Goal: Information Seeking & Learning: Find contact information

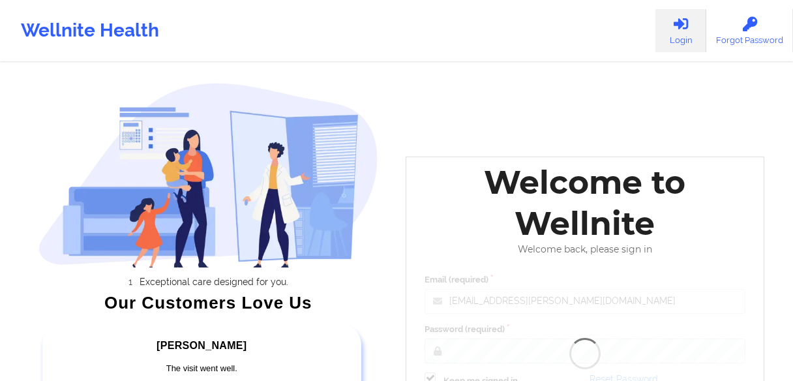
click at [519, 196] on div "Welcome to Wellnite Welcome back, please sign in Email (required) [EMAIL_ADDRES…" at bounding box center [585, 305] width 359 height 296
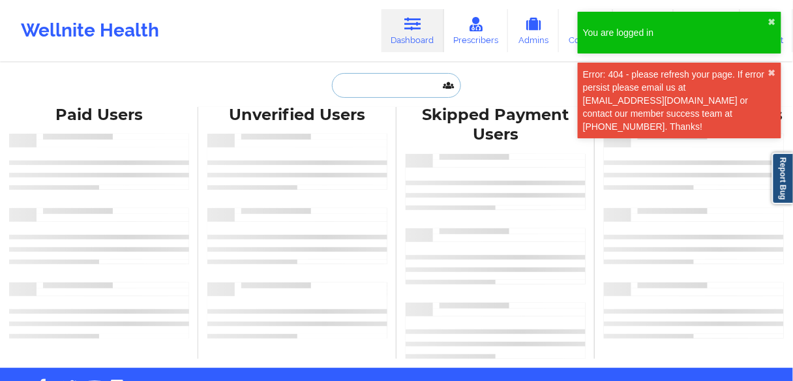
click at [366, 83] on input "text" at bounding box center [396, 85] width 129 height 25
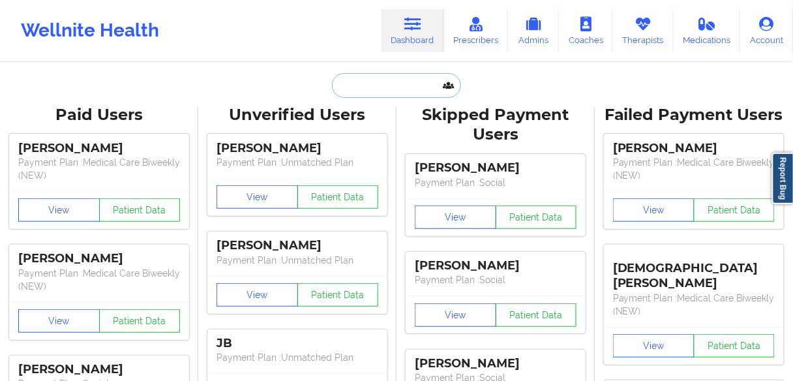
paste input "[PERSON_NAME]"
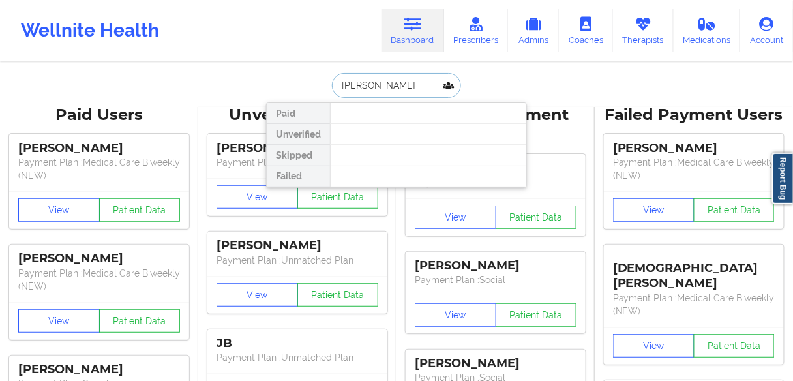
drag, startPoint x: 369, startPoint y: 84, endPoint x: 241, endPoint y: 84, distance: 128.5
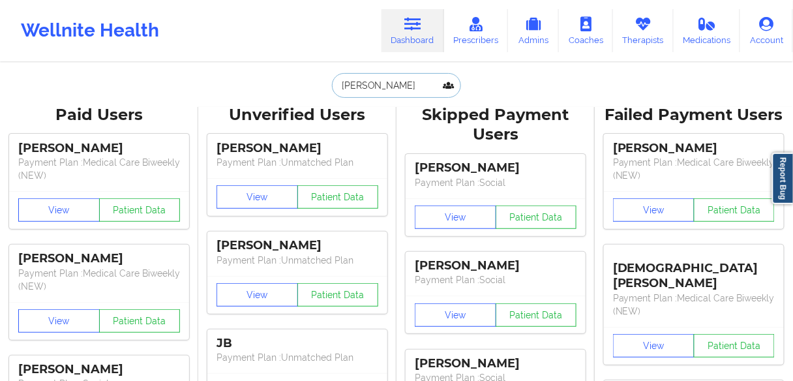
type input "Bifulco"
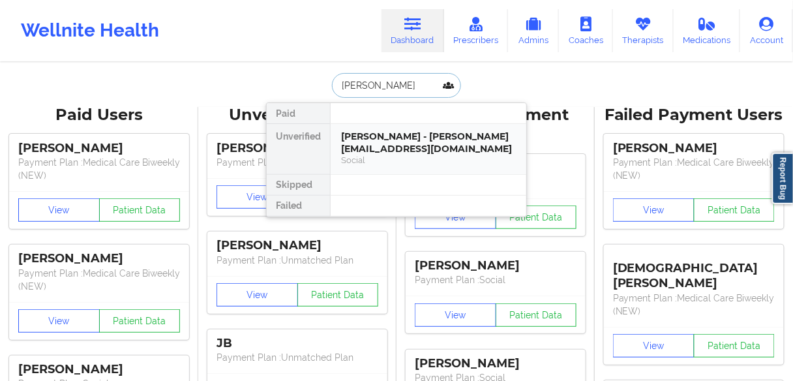
click at [422, 137] on div "[PERSON_NAME] - [PERSON_NAME][EMAIL_ADDRESS][DOMAIN_NAME]" at bounding box center [428, 142] width 175 height 24
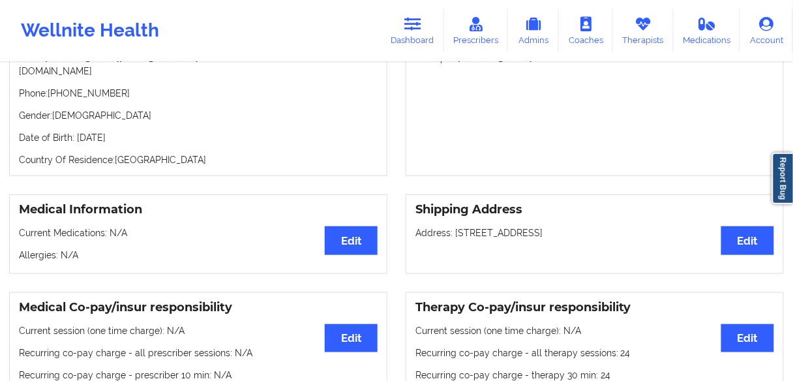
scroll to position [104, 0]
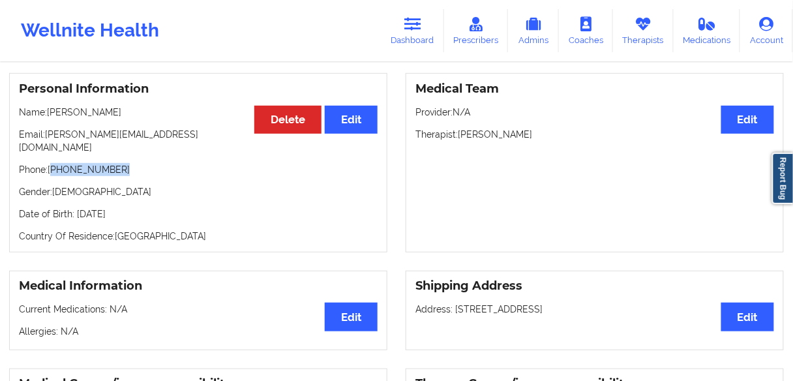
drag, startPoint x: 121, startPoint y: 159, endPoint x: 53, endPoint y: 158, distance: 68.5
click at [53, 163] on p "Phone: +1917-335-6966" at bounding box center [198, 169] width 359 height 13
copy p "1917-335-6966"
click at [118, 166] on p "Phone: +1917-335-6966" at bounding box center [198, 169] width 359 height 13
drag, startPoint x: 126, startPoint y: 158, endPoint x: 52, endPoint y: 160, distance: 73.7
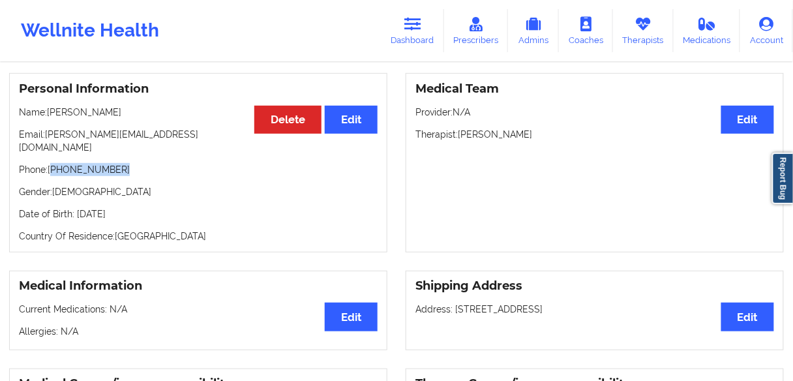
click at [52, 163] on p "Phone: +1917-335-6966" at bounding box center [198, 169] width 359 height 13
copy p "1917-335-6966"
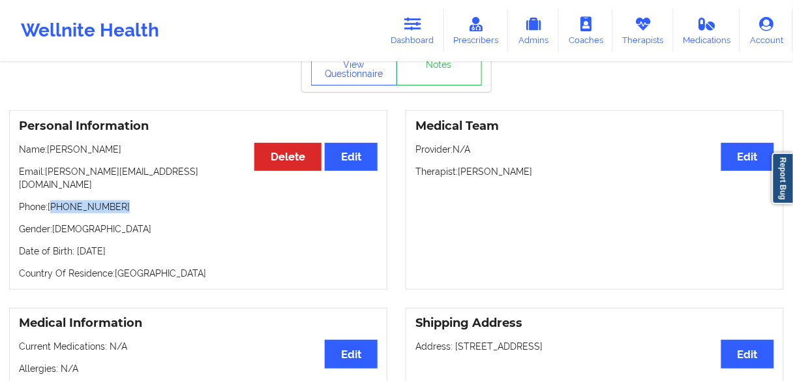
scroll to position [0, 0]
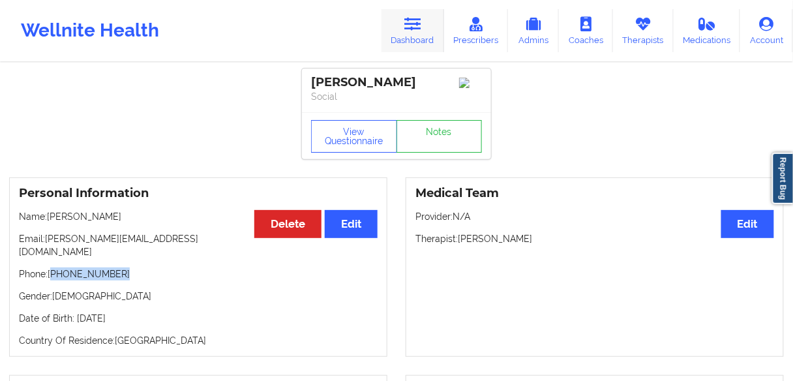
drag, startPoint x: 424, startPoint y: 22, endPoint x: 389, endPoint y: 48, distance: 43.4
click at [424, 22] on link "Dashboard" at bounding box center [413, 30] width 63 height 43
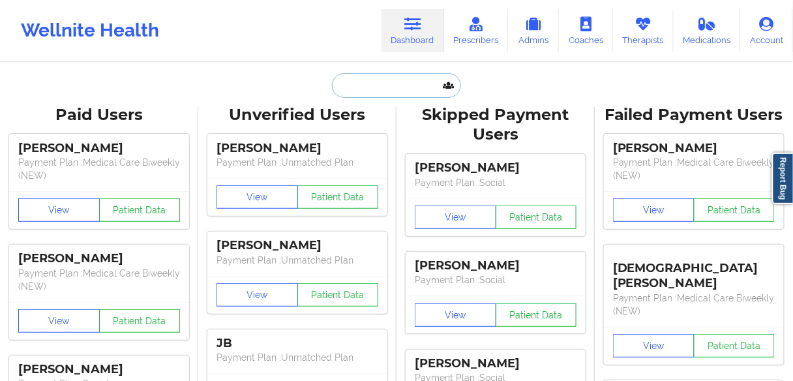
click at [357, 89] on input "text" at bounding box center [396, 85] width 129 height 25
paste input "stellarumghost@gmail.com"
type input "stellarumghost@gmail.com"
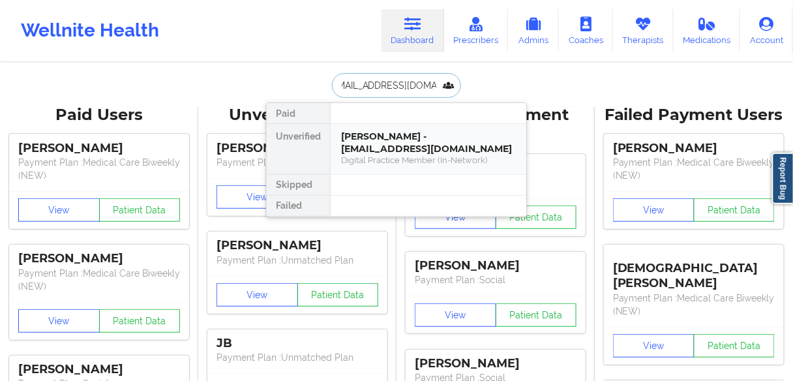
click at [372, 147] on div "Bela Baumgartner - stellarumghost@gmail.com" at bounding box center [428, 142] width 175 height 24
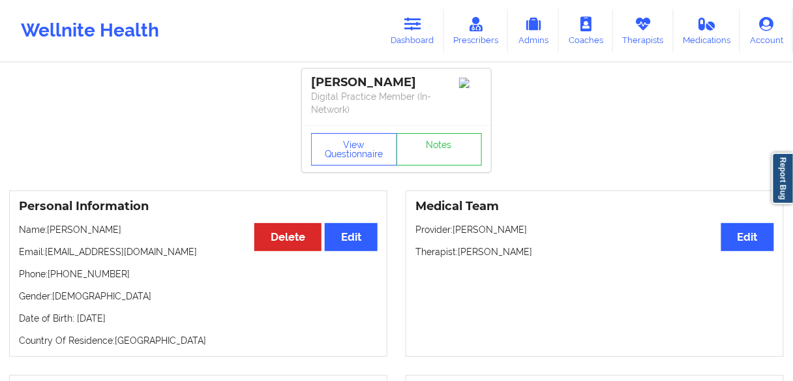
click at [102, 230] on p "Name: Bela Baumgartner" at bounding box center [198, 229] width 359 height 13
drag, startPoint x: 102, startPoint y: 230, endPoint x: 322, endPoint y: 79, distance: 265.9
click at [102, 230] on p "Name: Bela Baumgartner" at bounding box center [198, 229] width 359 height 13
copy p "Baumgartner"
click at [142, 228] on p "Name: Bela Baumgartner" at bounding box center [198, 229] width 359 height 13
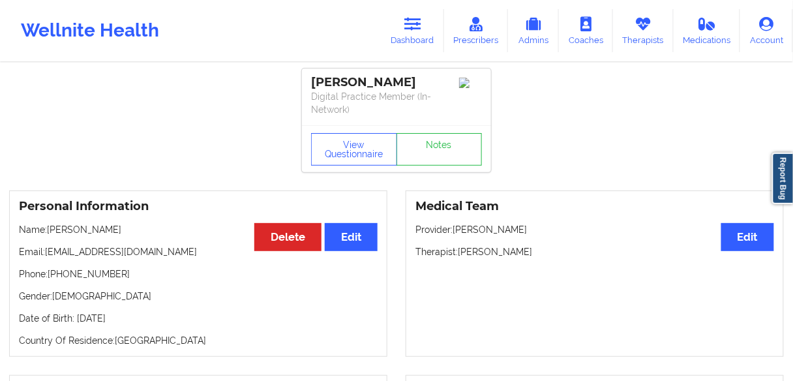
drag, startPoint x: 131, startPoint y: 231, endPoint x: 51, endPoint y: 226, distance: 80.4
click at [48, 227] on p "Name: Bela Baumgartner" at bounding box center [198, 229] width 359 height 13
copy p "Bela Baumgartner"
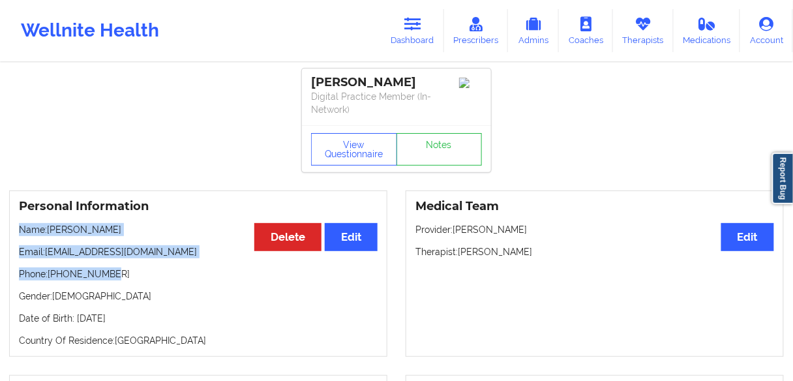
drag, startPoint x: 111, startPoint y: 273, endPoint x: 18, endPoint y: 225, distance: 104.1
click at [18, 225] on div "Personal Information Edit Delete Name: Bela Baumgartner Email: stellarumghost@g…" at bounding box center [198, 273] width 378 height 166
copy div "Name: Bela Baumgartner Email: stellarumghost@gmail.com Phone: +13212467556"
click at [145, 270] on p "Phone: +13212467556" at bounding box center [198, 273] width 359 height 13
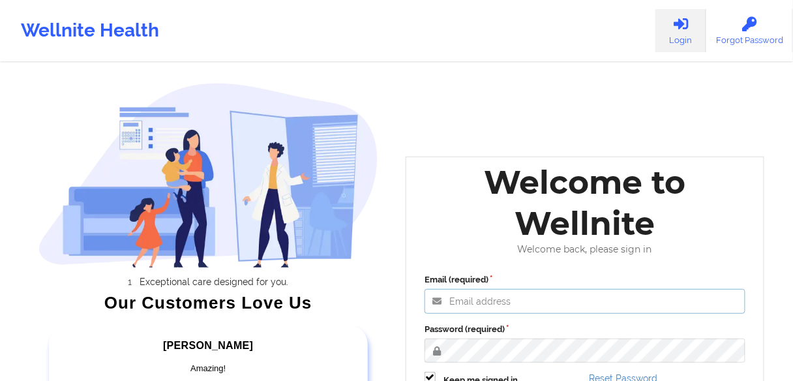
type input "[EMAIL_ADDRESS][PERSON_NAME][DOMAIN_NAME]"
click at [502, 325] on label "Password (required)" at bounding box center [585, 329] width 321 height 13
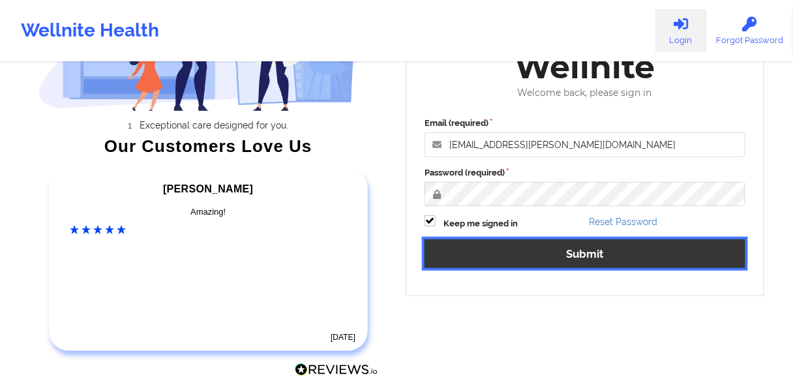
click at [470, 249] on button "Submit" at bounding box center [585, 253] width 321 height 28
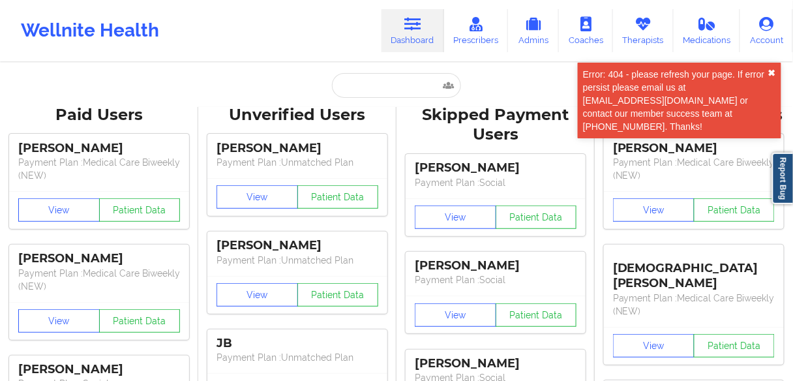
click at [772, 73] on button "✖︎" at bounding box center [772, 73] width 8 height 10
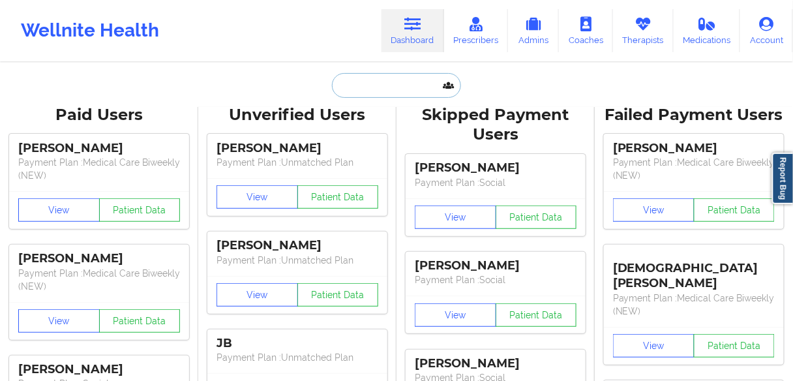
click at [369, 78] on input "text" at bounding box center [396, 85] width 129 height 25
paste input "[PERSON_NAME]"
type input "[PERSON_NAME]"
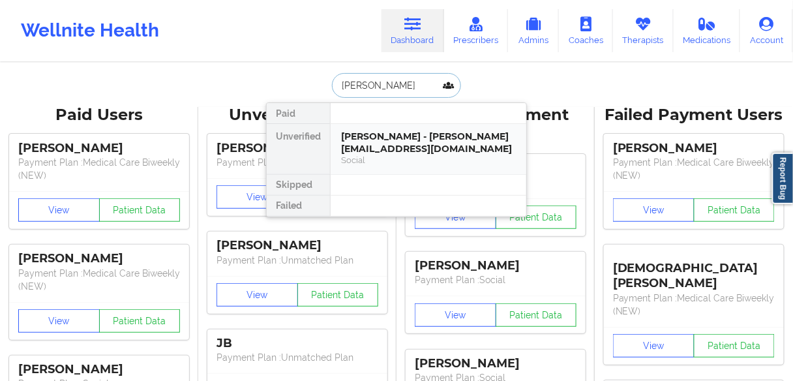
click at [370, 138] on div "[PERSON_NAME] - [PERSON_NAME][EMAIL_ADDRESS][DOMAIN_NAME]" at bounding box center [428, 142] width 175 height 24
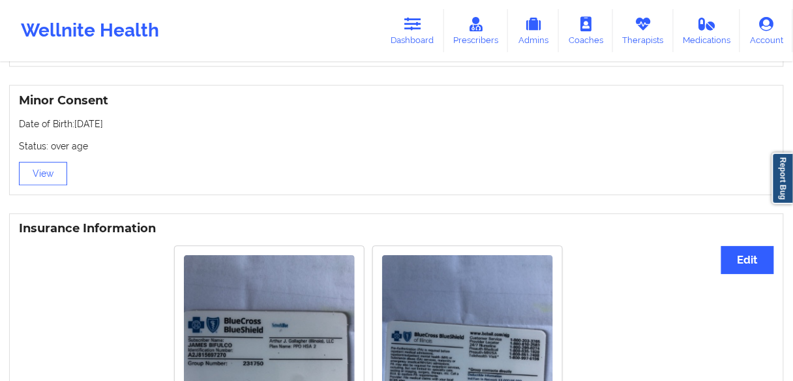
scroll to position [1038, 0]
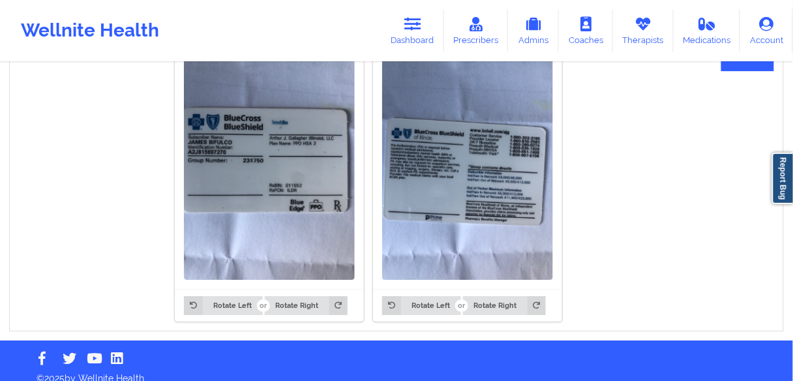
click at [459, 151] on img at bounding box center [467, 166] width 171 height 228
click at [425, 152] on img at bounding box center [467, 166] width 171 height 228
click at [414, 29] on icon at bounding box center [412, 24] width 17 height 14
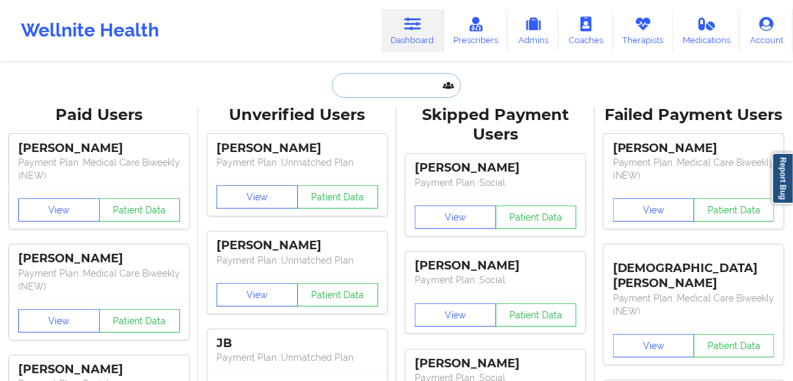
click at [381, 76] on input "text" at bounding box center [396, 85] width 129 height 25
paste input "[PERSON_NAME] [PERSON_NAME]"
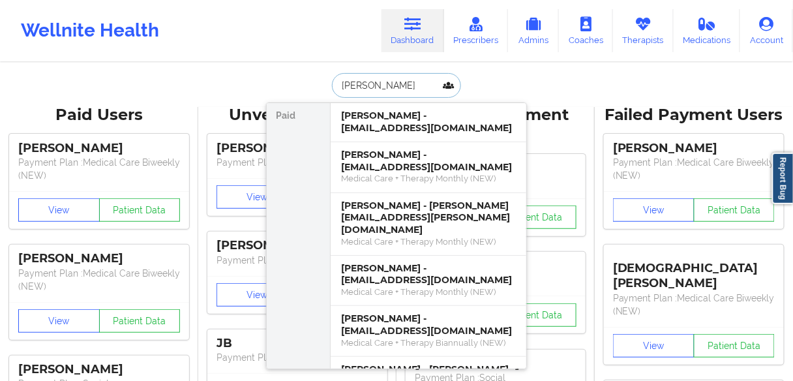
type input "[PERSON_NAME]"
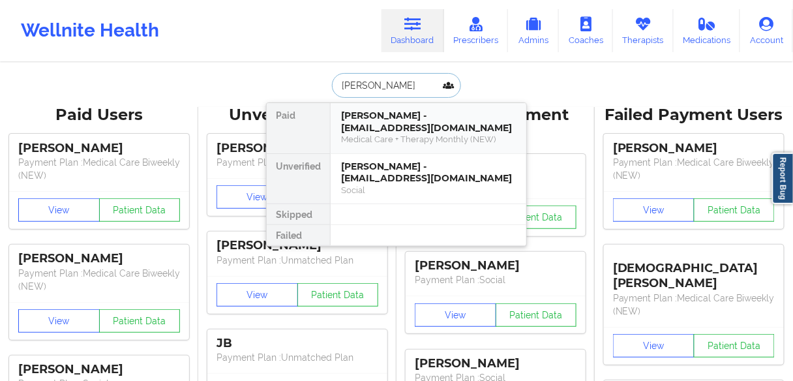
click at [406, 124] on div "[PERSON_NAME] - [EMAIL_ADDRESS][DOMAIN_NAME]" at bounding box center [428, 122] width 175 height 24
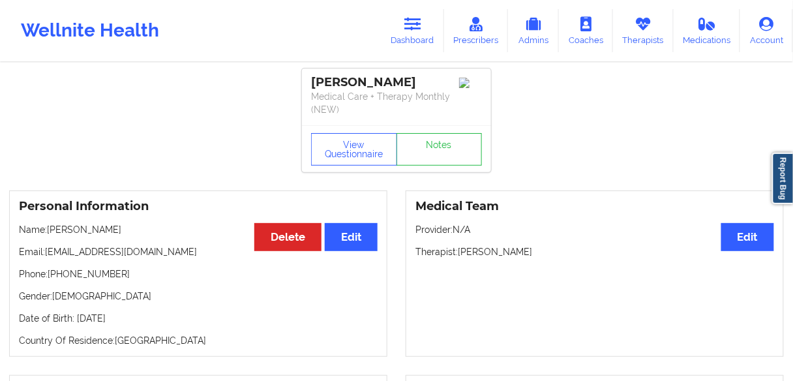
drag, startPoint x: 138, startPoint y: 218, endPoint x: 91, endPoint y: 268, distance: 68.3
click at [49, 216] on div "Personal Information Edit Delete Name: [PERSON_NAME] Email: [EMAIL_ADDRESS][DOM…" at bounding box center [198, 273] width 378 height 166
drag, startPoint x: 163, startPoint y: 317, endPoint x: 209, endPoint y: 191, distance: 134.1
click at [21, 227] on div "Personal Information Edit Delete Name: [PERSON_NAME] Email: [EMAIL_ADDRESS][DOM…" at bounding box center [198, 273] width 378 height 166
copy div "Name: [PERSON_NAME] Email: [EMAIL_ADDRESS][DOMAIN_NAME] Phone: [PHONE_NUMBER] G…"
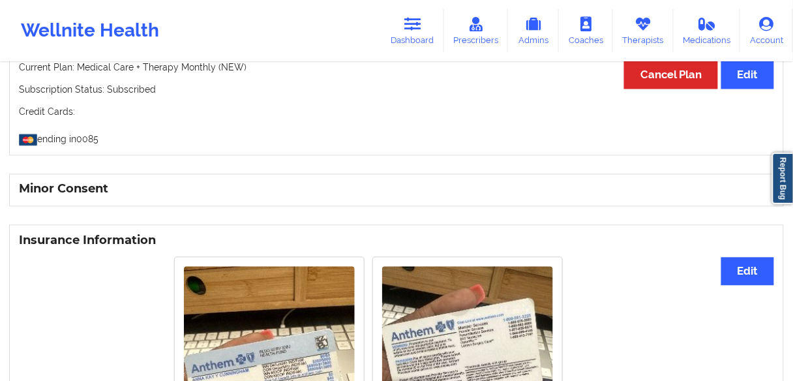
scroll to position [731, 0]
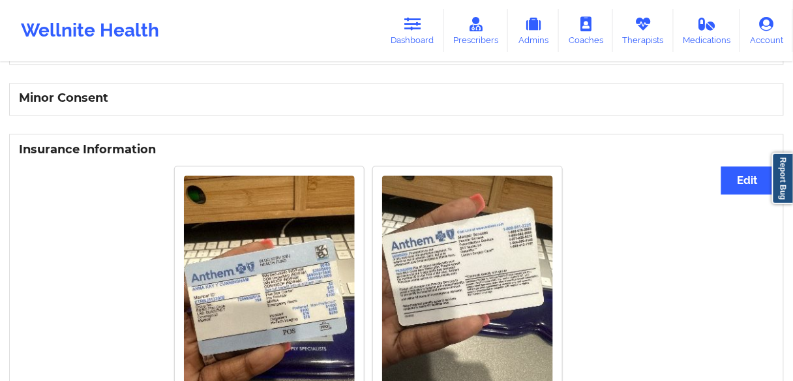
drag, startPoint x: 419, startPoint y: 37, endPoint x: 404, endPoint y: 56, distance: 24.7
click at [419, 37] on link "Dashboard" at bounding box center [413, 30] width 63 height 43
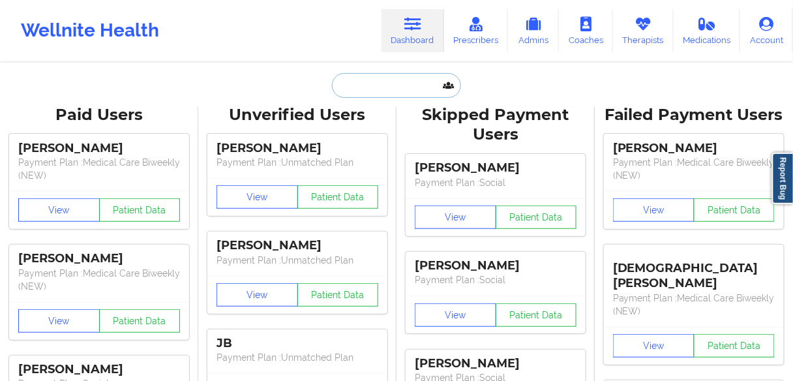
click at [372, 89] on input "text" at bounding box center [396, 85] width 129 height 25
paste input "[PERSON_NAME]"
type input "[PERSON_NAME]"
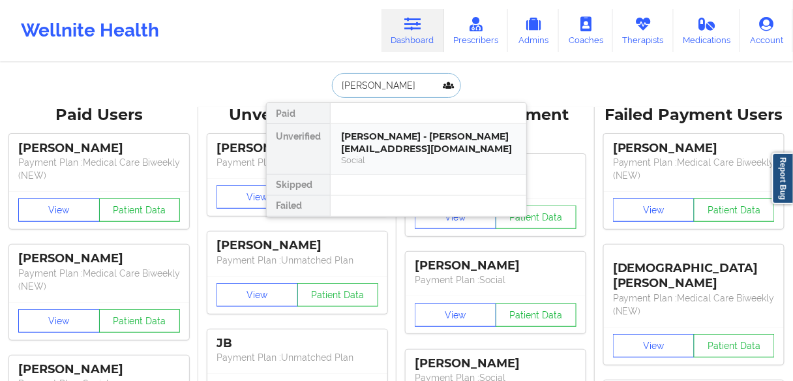
click at [372, 133] on div "[PERSON_NAME] - [PERSON_NAME][EMAIL_ADDRESS][DOMAIN_NAME]" at bounding box center [428, 142] width 175 height 24
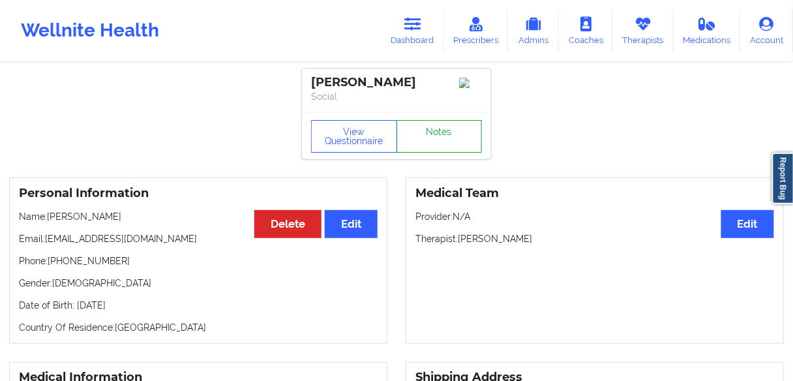
click at [431, 143] on link "Notes" at bounding box center [440, 136] width 86 height 33
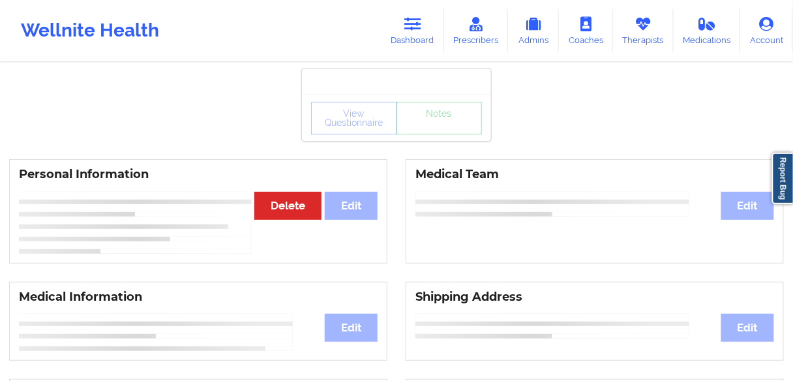
click at [338, 112] on div "View Questionnaire Notes" at bounding box center [396, 118] width 171 height 33
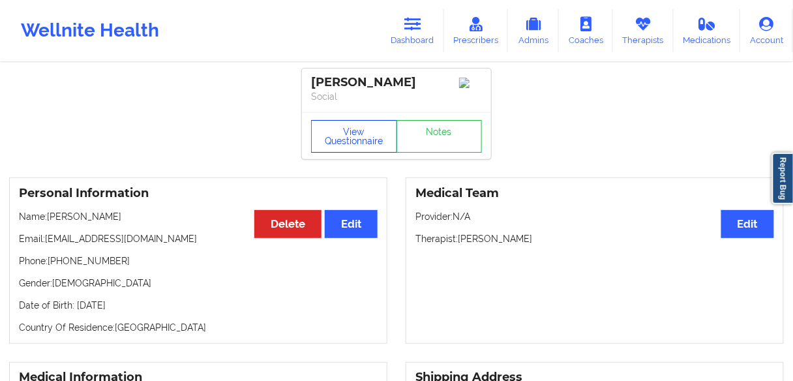
click at [354, 136] on button "View Questionnaire" at bounding box center [354, 136] width 86 height 33
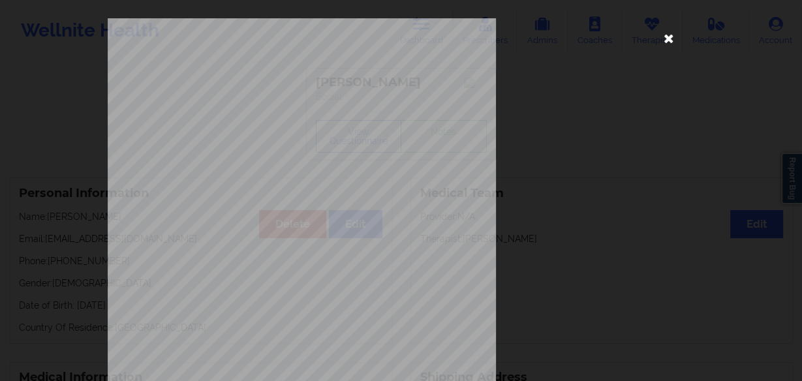
click at [665, 42] on icon at bounding box center [668, 37] width 21 height 21
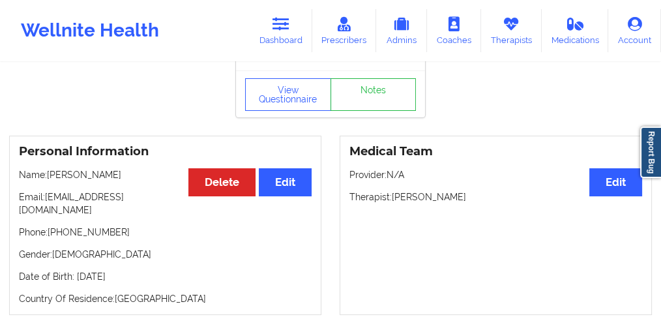
scroll to position [128, 0]
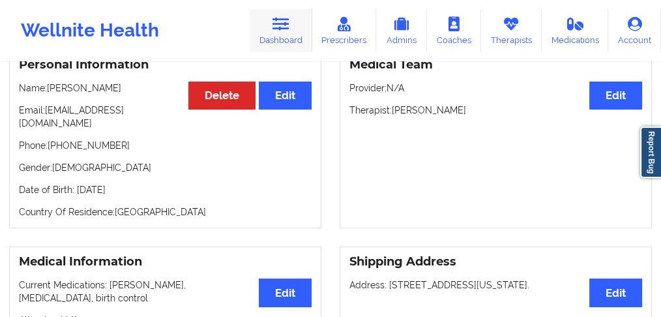
drag, startPoint x: 314, startPoint y: 29, endPoint x: 301, endPoint y: 47, distance: 22.4
click at [312, 29] on link "Dashboard" at bounding box center [281, 30] width 63 height 43
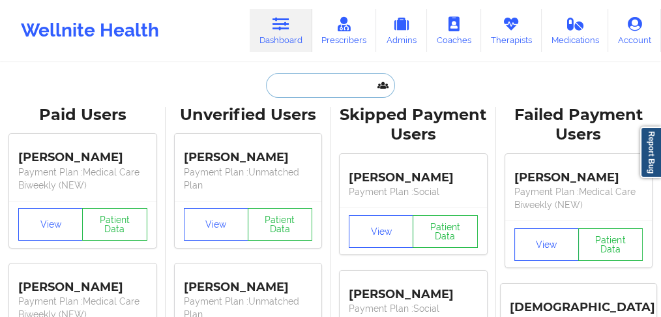
click at [299, 79] on input "text" at bounding box center [330, 85] width 129 height 25
click at [306, 83] on input "text" at bounding box center [330, 85] width 129 height 25
paste input "[PERSON_NAME]"
type input "[PERSON_NAME]"
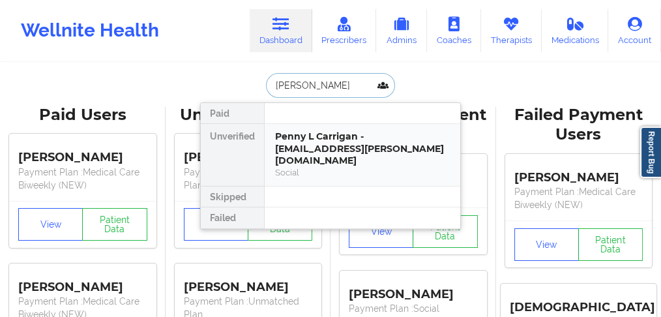
click at [305, 146] on div "Penny L Carrigan - [EMAIL_ADDRESS][PERSON_NAME][DOMAIN_NAME]" at bounding box center [362, 148] width 175 height 37
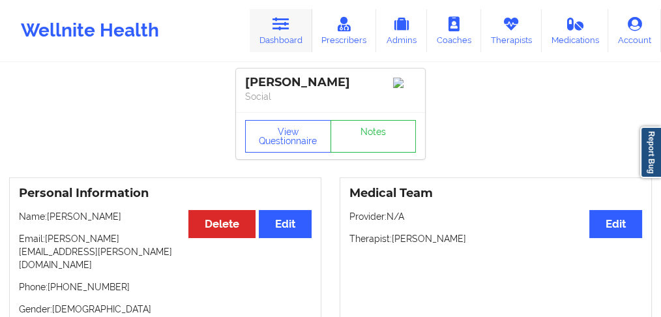
click at [279, 34] on link "Dashboard" at bounding box center [281, 30] width 63 height 43
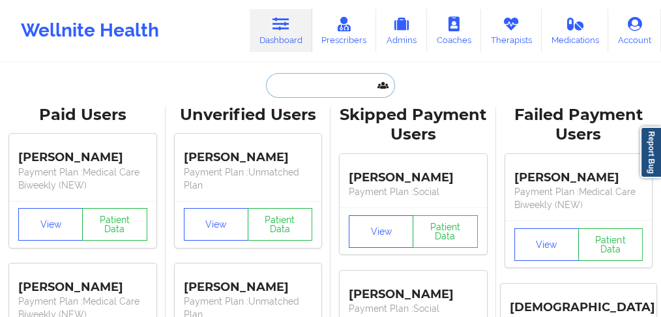
click at [295, 88] on input "text" at bounding box center [330, 85] width 129 height 25
paste input "[PERSON_NAME]"
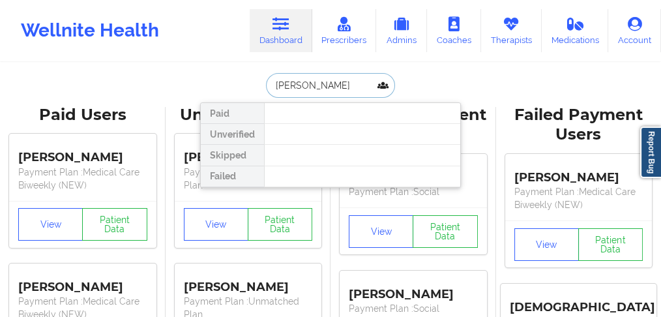
drag, startPoint x: 350, startPoint y: 85, endPoint x: 198, endPoint y: 91, distance: 152.1
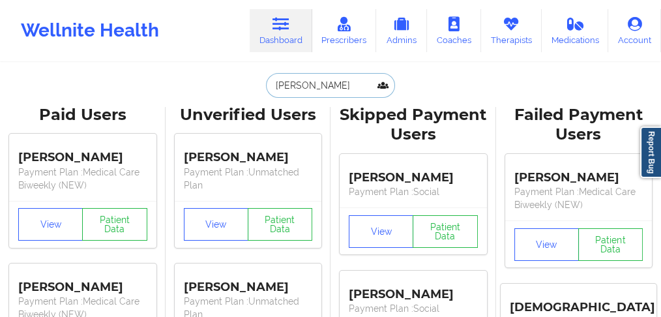
paste input "[PERSON_NAME]"
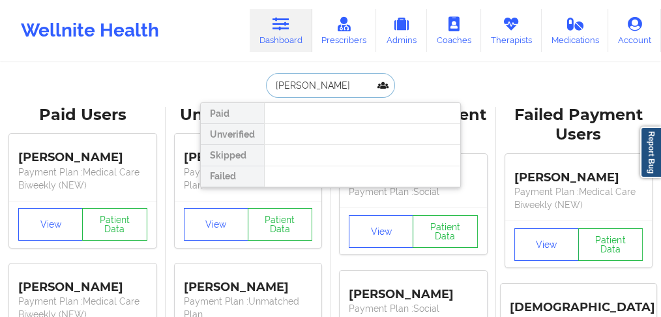
drag, startPoint x: 278, startPoint y: 79, endPoint x: 215, endPoint y: 80, distance: 63.3
click at [215, 80] on div "[PERSON_NAME] Paid Unverified Skipped Failed" at bounding box center [330, 85] width 261 height 25
type input "BRAYAN"
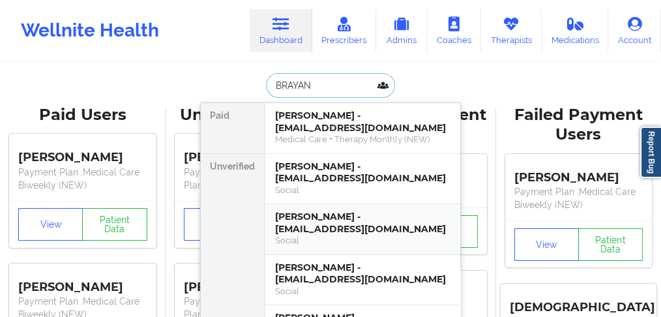
click at [315, 227] on div "[PERSON_NAME] - [EMAIL_ADDRESS][DOMAIN_NAME]" at bounding box center [362, 223] width 175 height 24
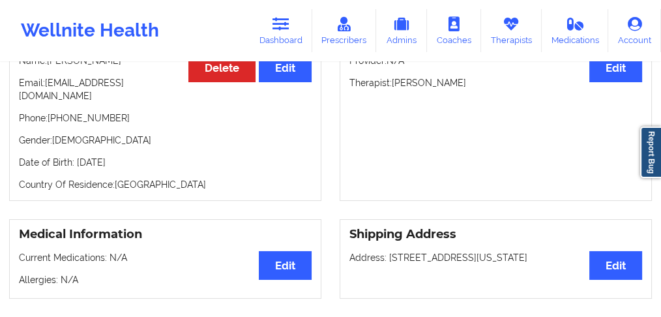
scroll to position [130, 0]
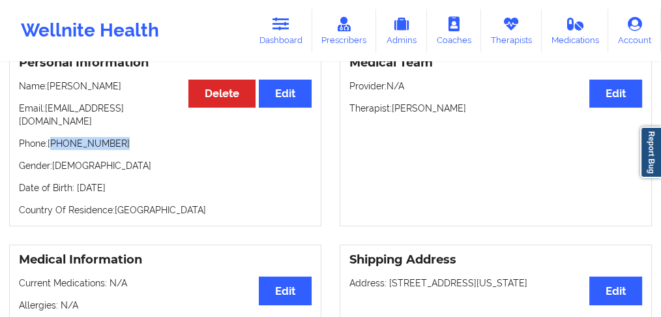
drag, startPoint x: 121, startPoint y: 132, endPoint x: 53, endPoint y: 134, distance: 67.9
click at [53, 137] on p "Phone: [PHONE_NUMBER]" at bounding box center [165, 143] width 293 height 13
copy p "[PHONE_NUMBER]"
drag, startPoint x: 120, startPoint y: 151, endPoint x: 127, endPoint y: 131, distance: 20.8
click at [120, 159] on p "Gender: [DEMOGRAPHIC_DATA]" at bounding box center [165, 165] width 293 height 13
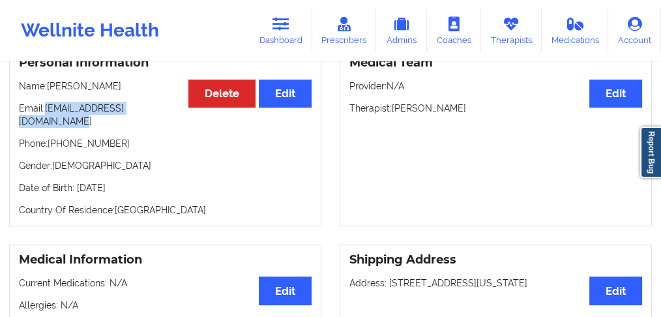
drag, startPoint x: 173, startPoint y: 111, endPoint x: 48, endPoint y: 115, distance: 125.9
click at [48, 115] on p "Email: [EMAIL_ADDRESS][DOMAIN_NAME]" at bounding box center [165, 115] width 293 height 26
copy p "[EMAIL_ADDRESS][DOMAIN_NAME]"
click at [122, 147] on div "Personal Information Edit Delete Name: [PERSON_NAME] Email: [EMAIL_ADDRESS][DOM…" at bounding box center [165, 136] width 312 height 179
drag, startPoint x: 177, startPoint y: 114, endPoint x: 48, endPoint y: 112, distance: 129.8
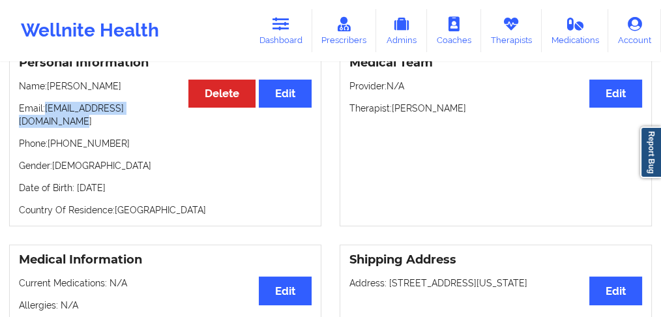
click at [48, 112] on p "Email: [EMAIL_ADDRESS][DOMAIN_NAME]" at bounding box center [165, 115] width 293 height 26
copy p "[EMAIL_ADDRESS][DOMAIN_NAME]"
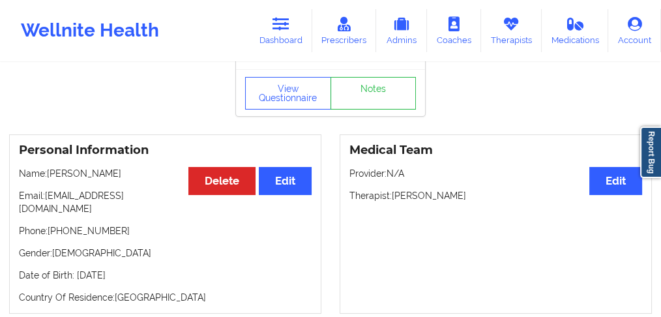
drag, startPoint x: 158, startPoint y: 245, endPoint x: 145, endPoint y: 236, distance: 16.1
click at [158, 247] on p "Gender: [DEMOGRAPHIC_DATA]" at bounding box center [165, 253] width 293 height 13
drag, startPoint x: 175, startPoint y: 200, endPoint x: 381, endPoint y: 82, distance: 237.3
click at [50, 199] on p "Email: [EMAIL_ADDRESS][DOMAIN_NAME]" at bounding box center [165, 202] width 293 height 26
copy p "[EMAIL_ADDRESS][DOMAIN_NAME]"
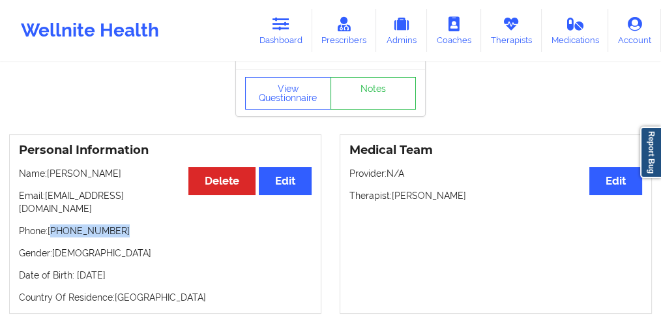
drag, startPoint x: 129, startPoint y: 222, endPoint x: 53, endPoint y: 224, distance: 75.7
click at [53, 224] on p "Phone: [PHONE_NUMBER]" at bounding box center [165, 230] width 293 height 13
copy p "[PHONE_NUMBER]"
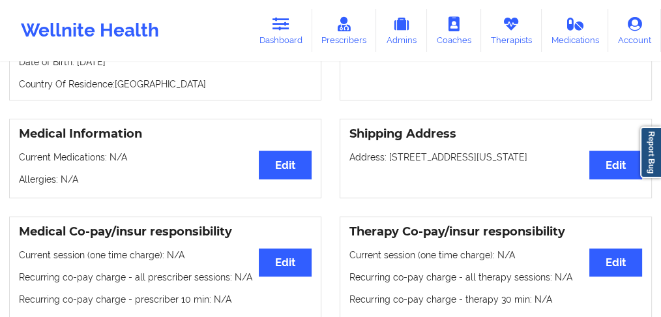
scroll to position [304, 0]
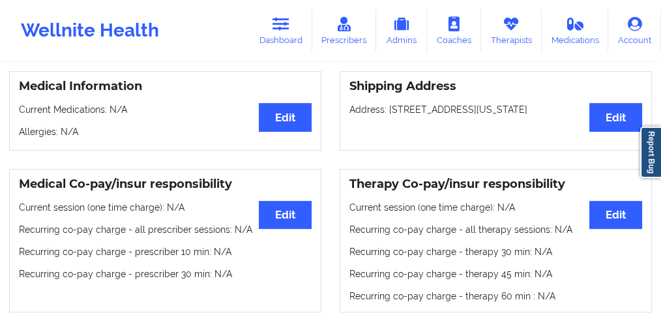
drag, startPoint x: 389, startPoint y: 100, endPoint x: 551, endPoint y: 102, distance: 161.8
click at [551, 103] on p "Address: [STREET_ADDRESS][US_STATE]" at bounding box center [496, 109] width 293 height 13
copy p "[STREET_ADDRESS][US_STATE]"
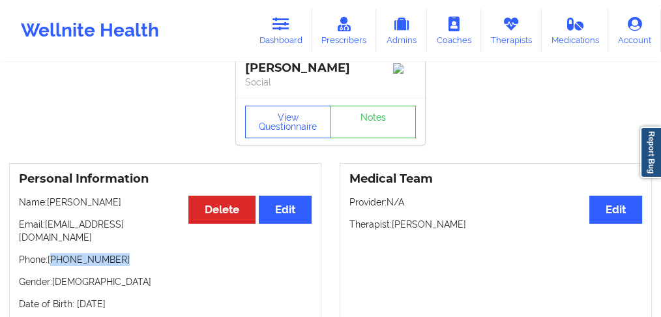
scroll to position [0, 0]
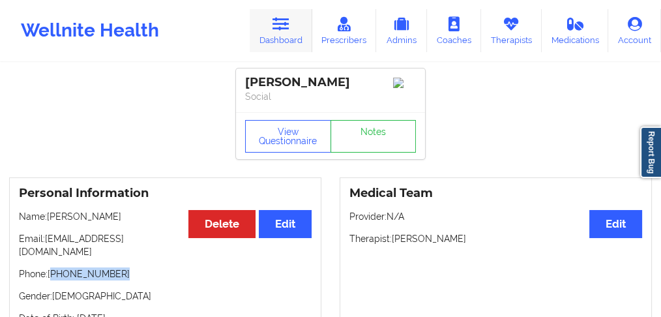
click at [286, 35] on link "Dashboard" at bounding box center [281, 30] width 63 height 43
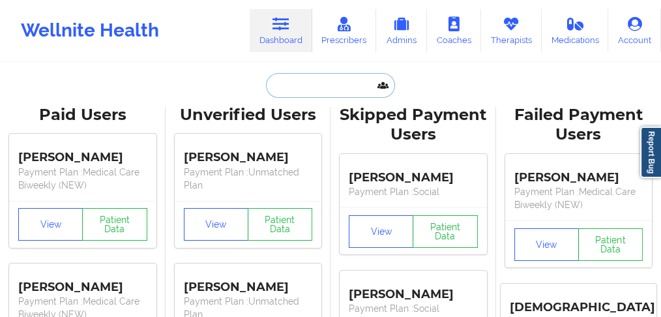
click at [266, 84] on input "text" at bounding box center [330, 85] width 129 height 25
paste input "[PERSON_NAME]"
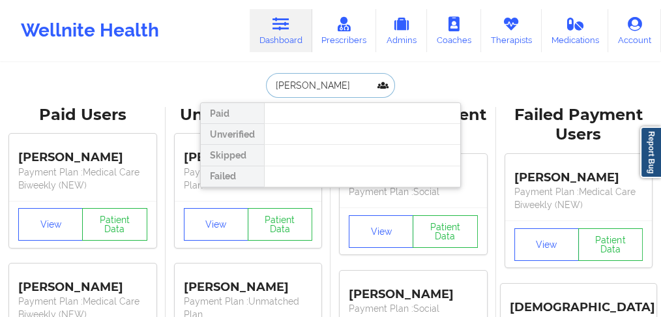
click at [321, 85] on input "[PERSON_NAME]" at bounding box center [330, 85] width 129 height 25
click at [344, 85] on input "[PERSON_NAME]" at bounding box center [330, 85] width 129 height 25
type input "[PERSON_NAME]"
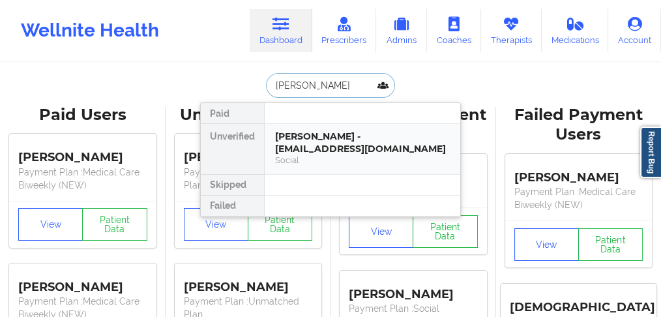
click at [309, 139] on div "[PERSON_NAME] - [EMAIL_ADDRESS][DOMAIN_NAME]" at bounding box center [362, 142] width 175 height 24
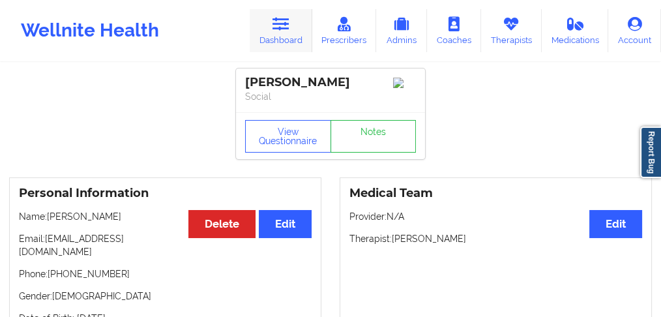
drag, startPoint x: 284, startPoint y: 32, endPoint x: 303, endPoint y: 46, distance: 23.7
click at [284, 32] on link "Dashboard" at bounding box center [281, 30] width 63 height 43
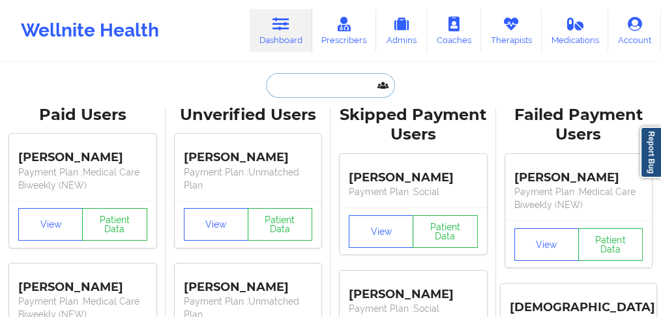
click at [295, 90] on input "text" at bounding box center [330, 85] width 129 height 25
paste input "[PERSON_NAME]"
type input "[PERSON_NAME]"
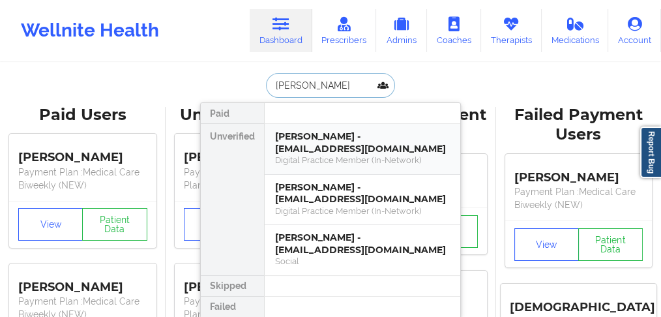
click at [287, 153] on div "[PERSON_NAME] - [EMAIL_ADDRESS][DOMAIN_NAME]" at bounding box center [362, 142] width 175 height 24
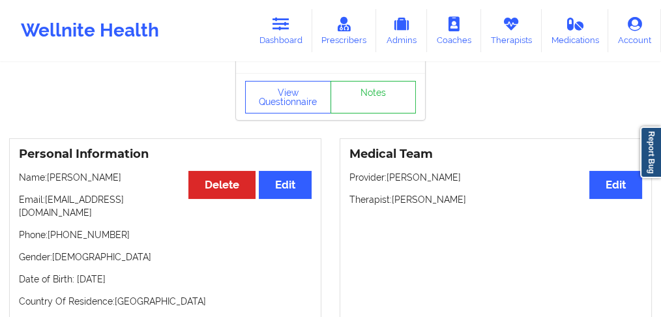
scroll to position [130, 0]
